Goal: Navigation & Orientation: Find specific page/section

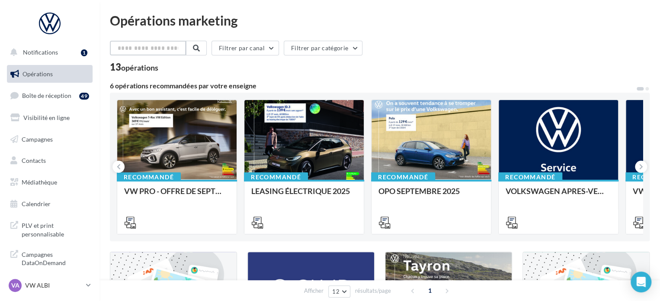
click at [163, 50] on input "text" at bounding box center [148, 48] width 76 height 15
click at [56, 283] on p "VW ALBI" at bounding box center [54, 285] width 58 height 9
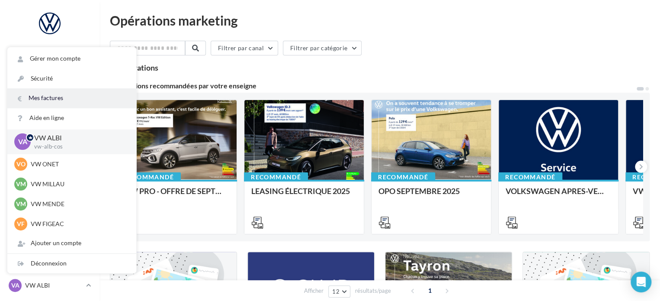
click at [88, 100] on link "Mes factures" at bounding box center [71, 97] width 129 height 19
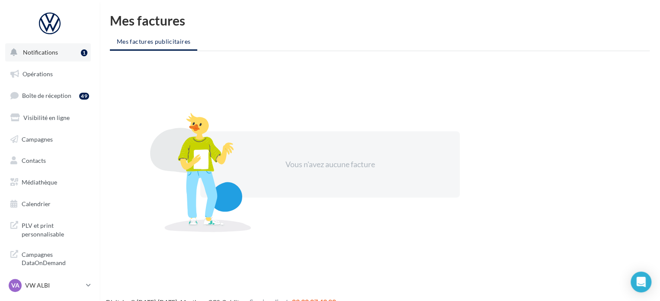
click at [45, 55] on span "Notifications" at bounding box center [40, 51] width 35 height 7
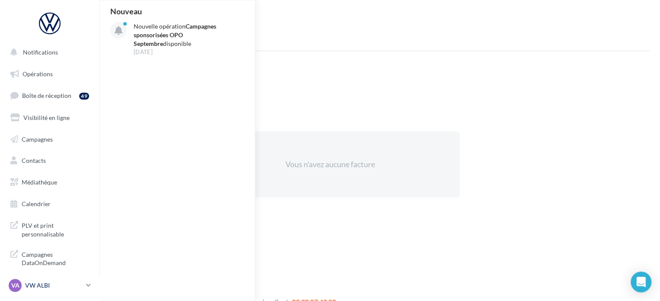
click at [87, 282] on icon at bounding box center [88, 284] width 5 height 7
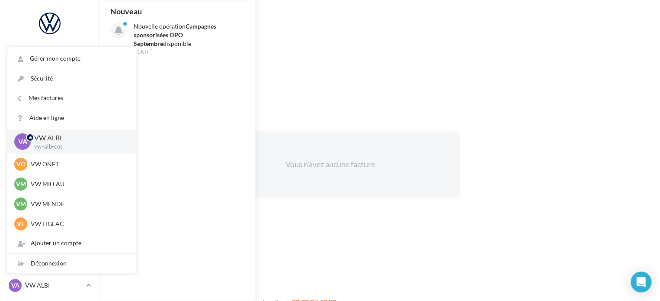
click at [84, 144] on p "vw-alb-cos" at bounding box center [78, 147] width 88 height 8
click at [85, 60] on link "Gérer mon compte" at bounding box center [71, 58] width 129 height 19
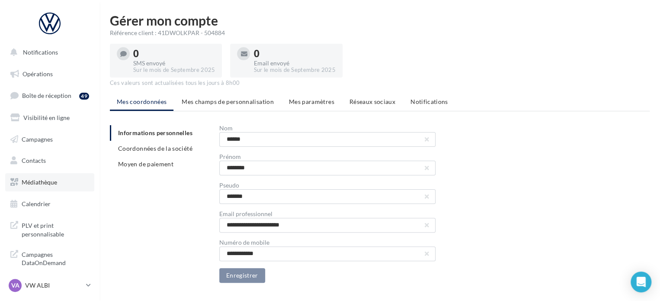
click at [48, 177] on link "Médiathèque" at bounding box center [49, 182] width 89 height 18
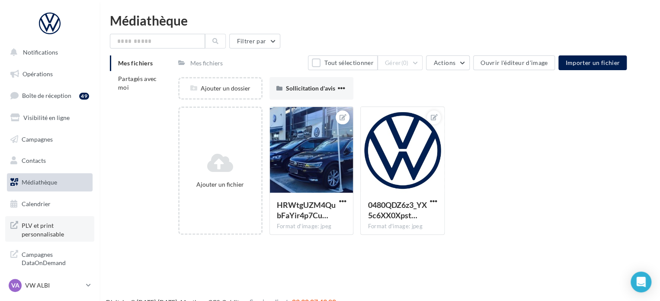
click at [40, 230] on span "PLV et print personnalisable" at bounding box center [55, 228] width 67 height 19
